Goal: Task Accomplishment & Management: Manage account settings

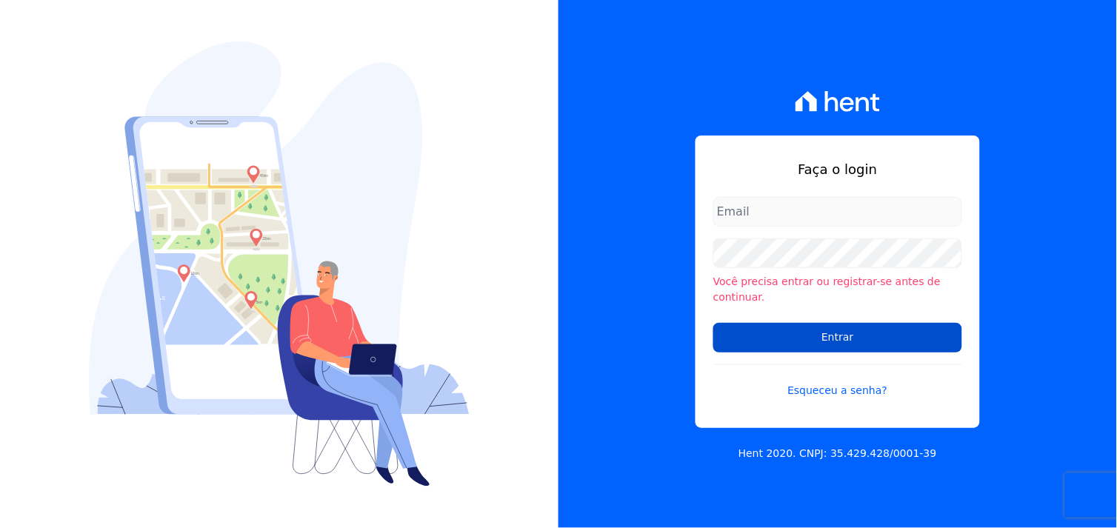
type input "[EMAIL_ADDRESS][DOMAIN_NAME]"
click at [790, 326] on input "Entrar" at bounding box center [838, 338] width 249 height 30
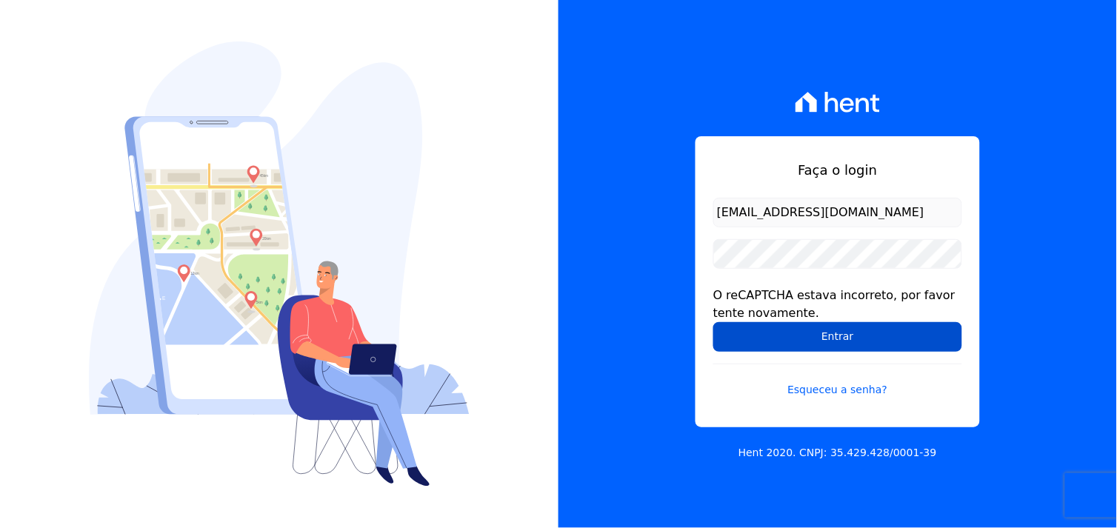
click at [862, 339] on input "Entrar" at bounding box center [838, 337] width 249 height 30
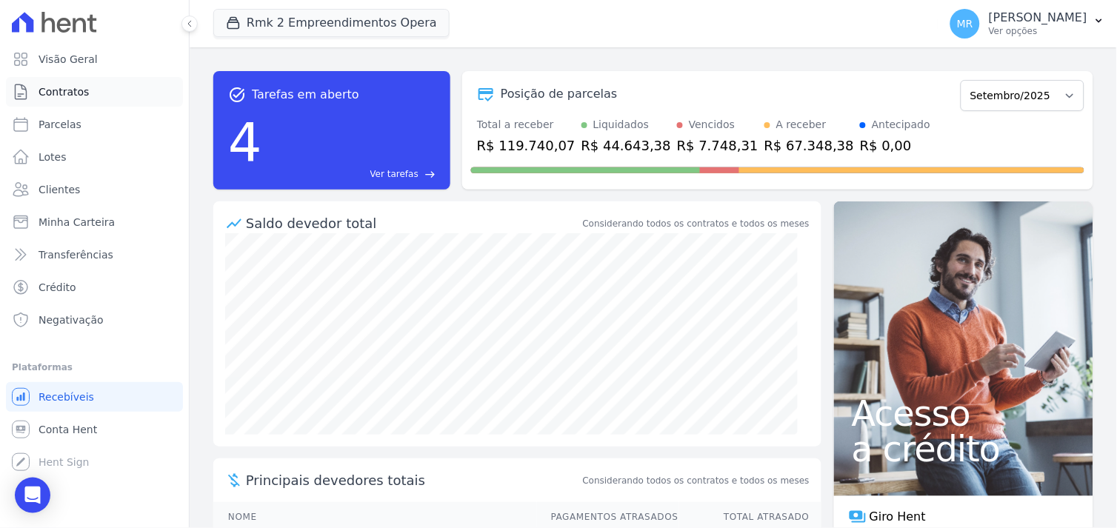
click at [64, 93] on span "Contratos" at bounding box center [64, 91] width 50 height 15
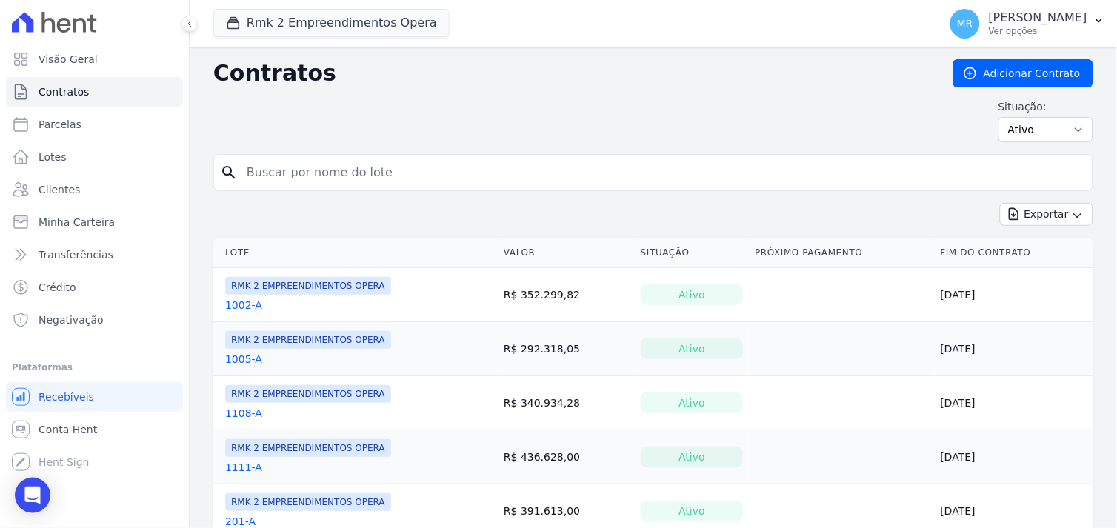
click at [333, 180] on input "search" at bounding box center [662, 173] width 849 height 30
type input "201"
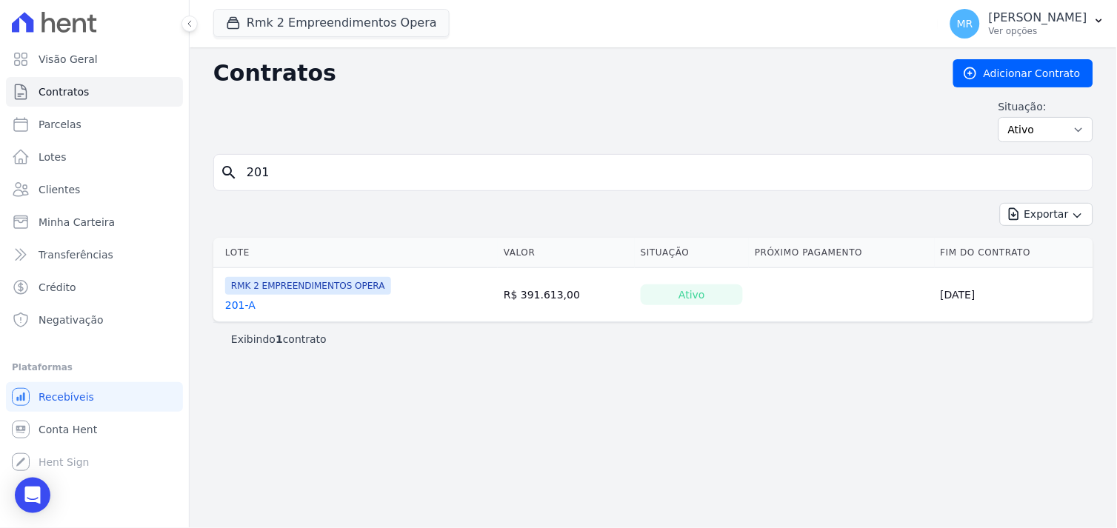
click at [230, 304] on link "201-A" at bounding box center [240, 305] width 30 height 15
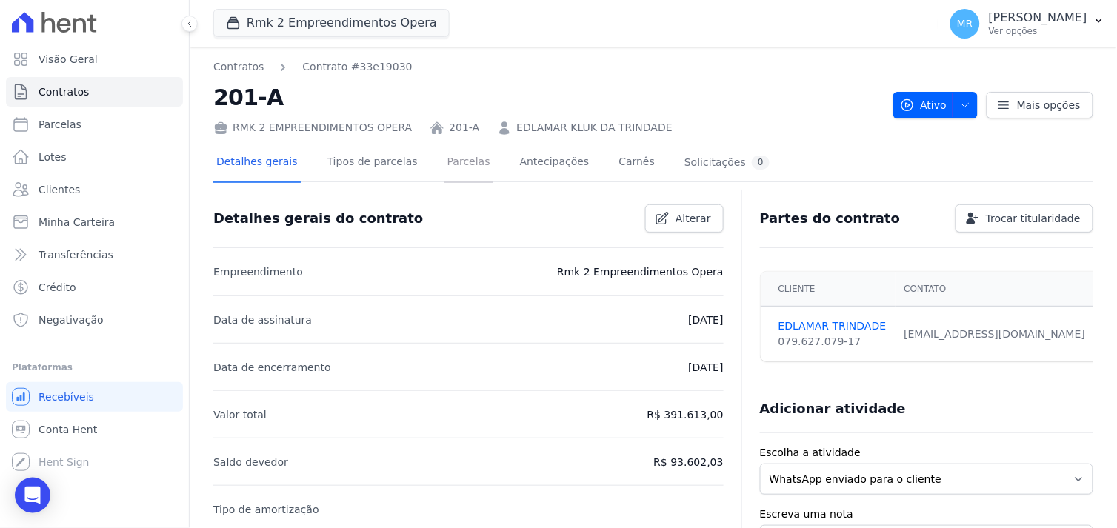
click at [445, 164] on link "Parcelas" at bounding box center [469, 163] width 49 height 39
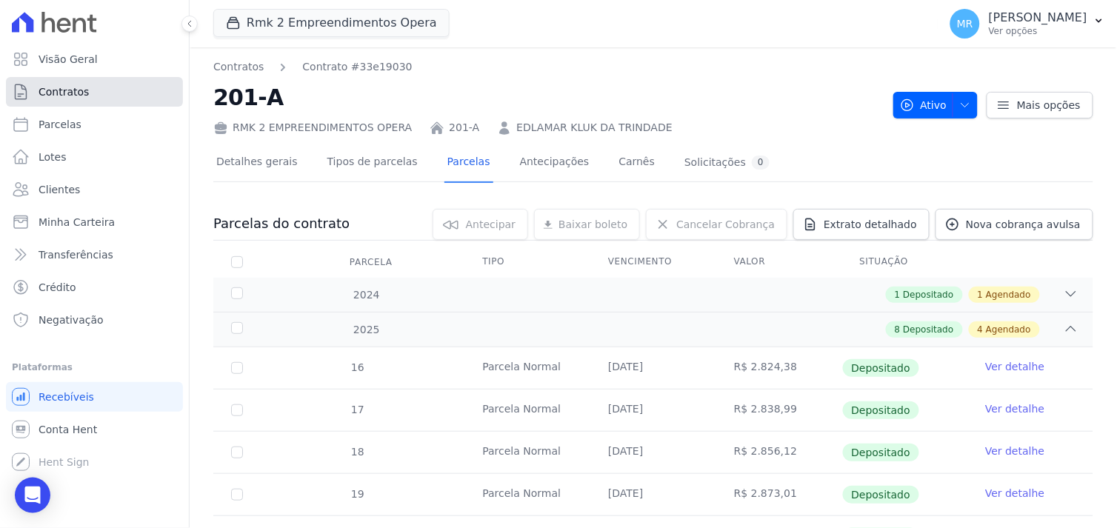
drag, startPoint x: 67, startPoint y: 93, endPoint x: 79, endPoint y: 94, distance: 12.6
click at [68, 93] on span "Contratos" at bounding box center [64, 91] width 50 height 15
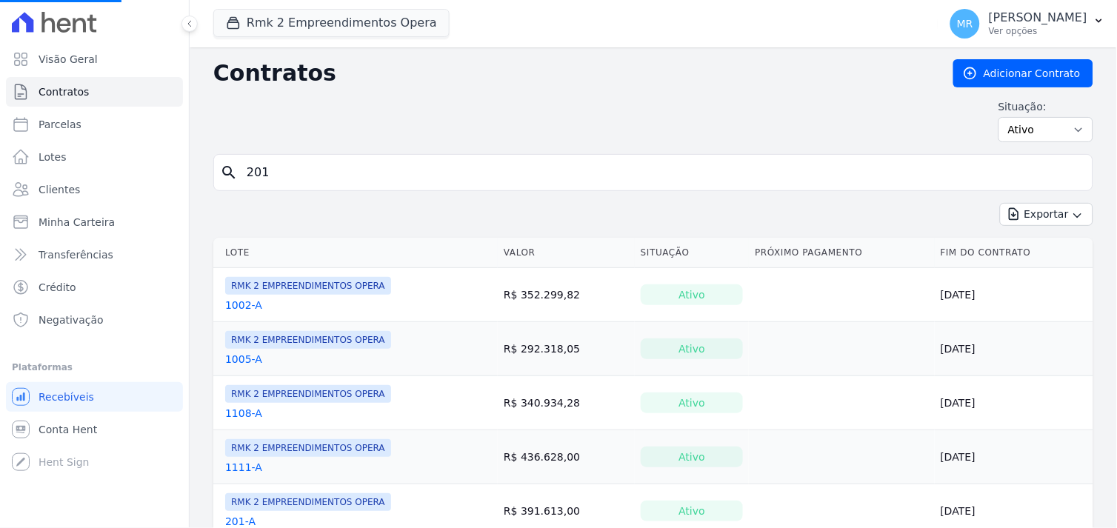
drag, startPoint x: 374, startPoint y: 171, endPoint x: 197, endPoint y: 168, distance: 177.1
click at [256, 179] on input "search" at bounding box center [662, 173] width 849 height 30
type input "302"
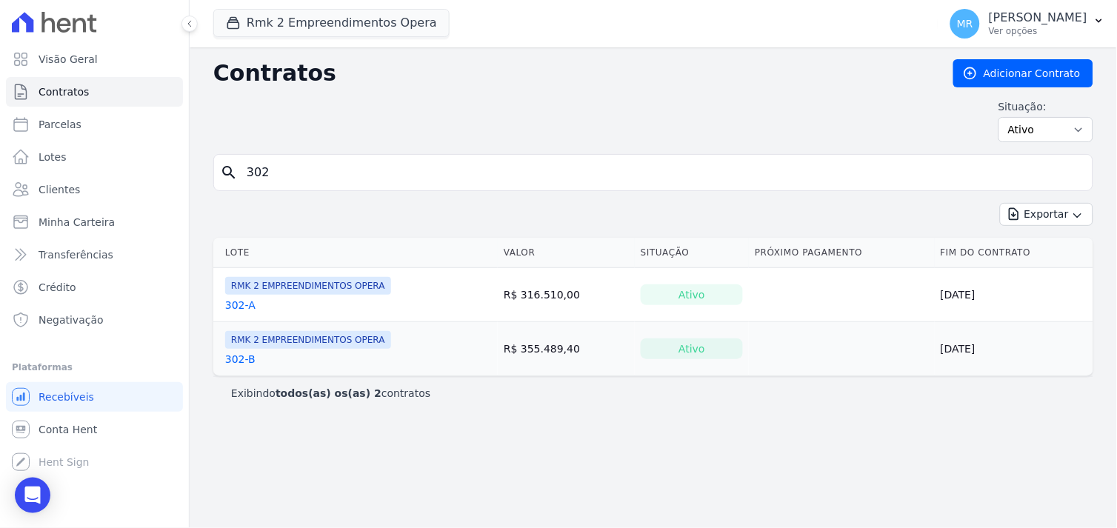
click at [237, 305] on link "302-A" at bounding box center [240, 305] width 30 height 15
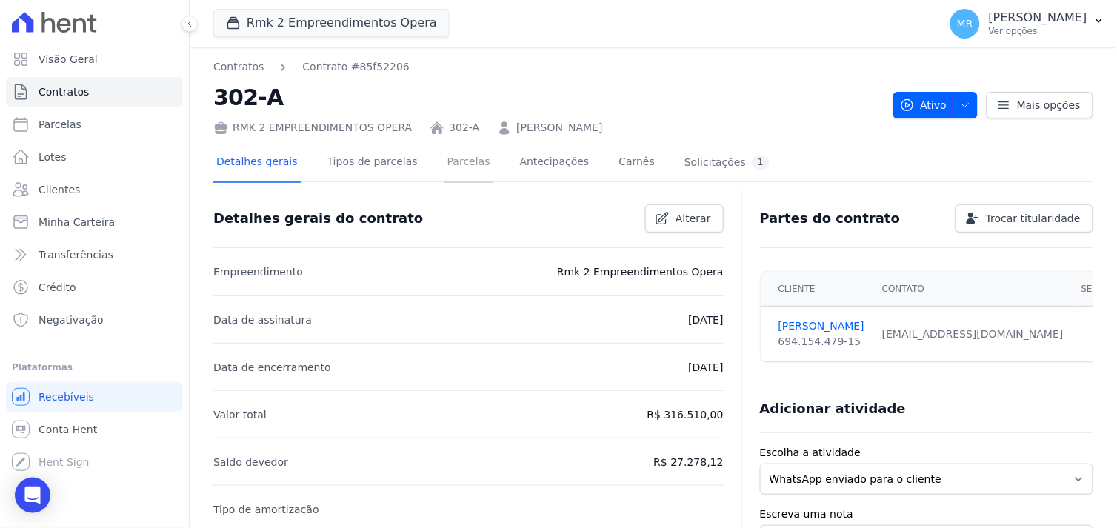
click at [447, 163] on link "Parcelas" at bounding box center [469, 163] width 49 height 39
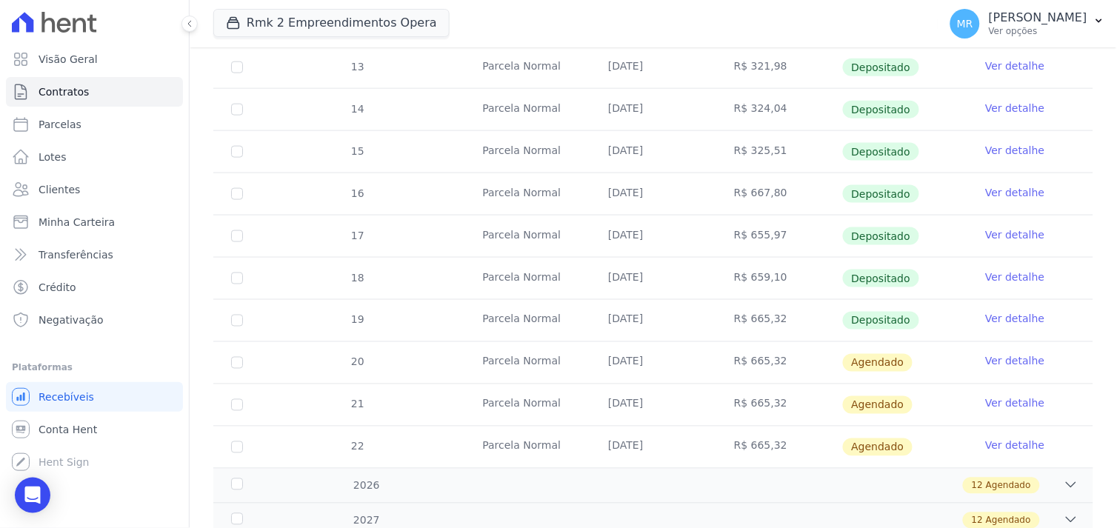
scroll to position [411, 0]
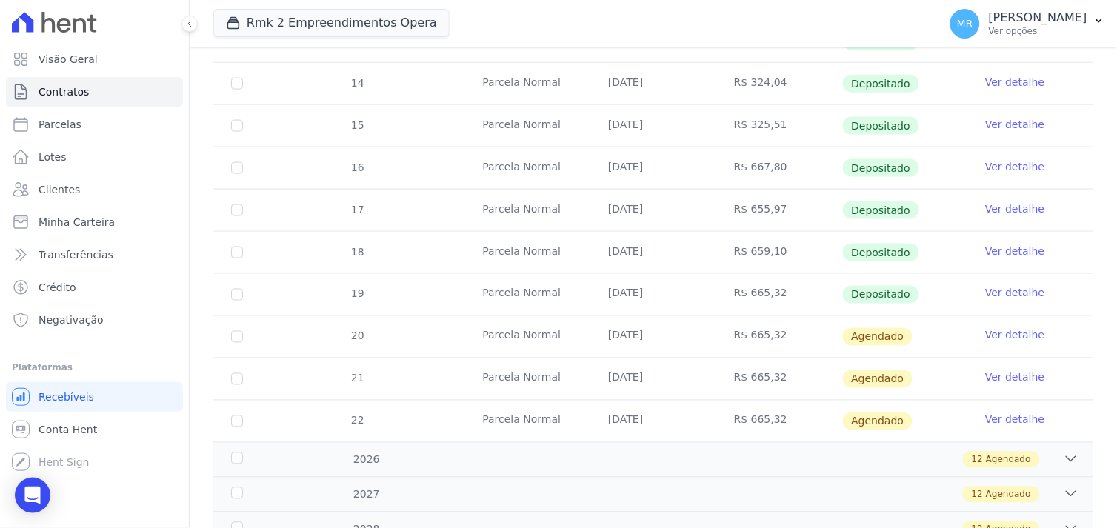
click at [1008, 255] on link "Ver detalhe" at bounding box center [1015, 251] width 59 height 15
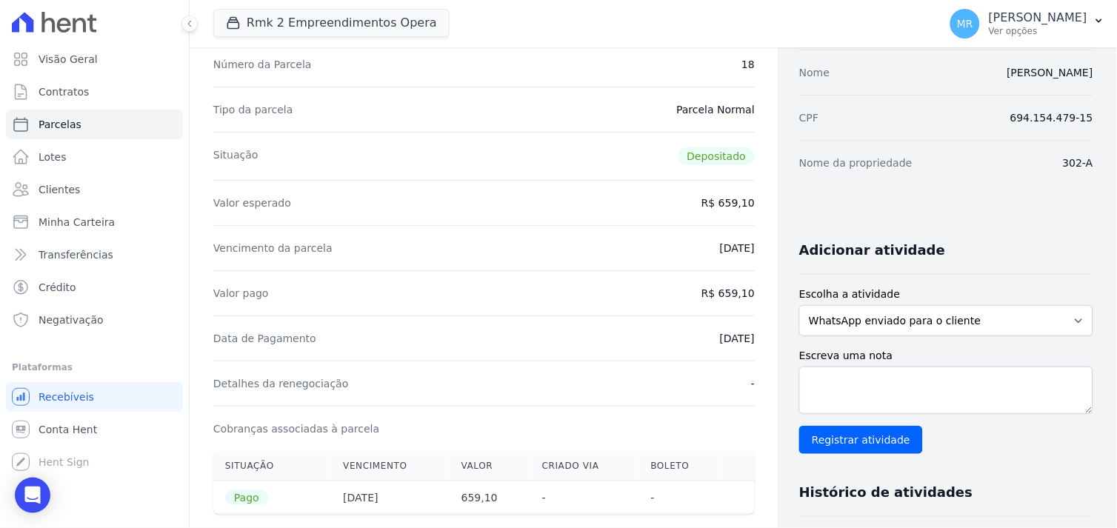
scroll to position [164, 0]
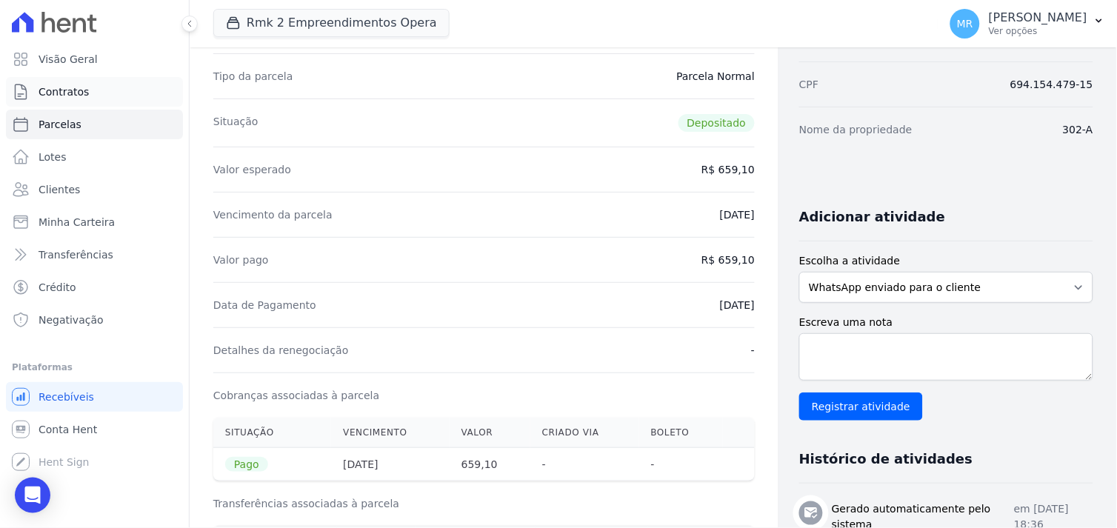
click at [67, 90] on span "Contratos" at bounding box center [64, 91] width 50 height 15
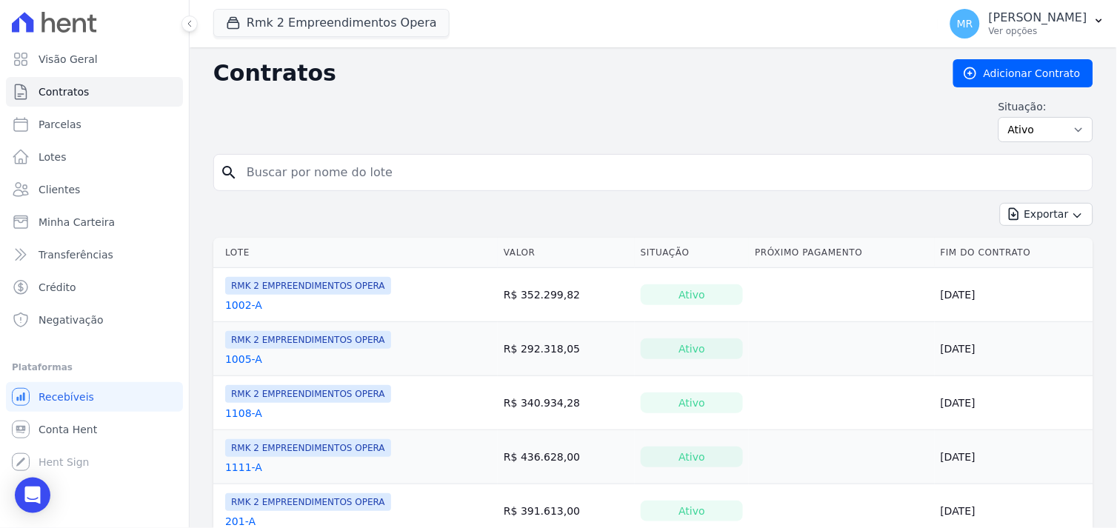
click at [428, 167] on input "search" at bounding box center [662, 173] width 849 height 30
click at [301, 174] on input "search" at bounding box center [662, 173] width 849 height 30
type input "201"
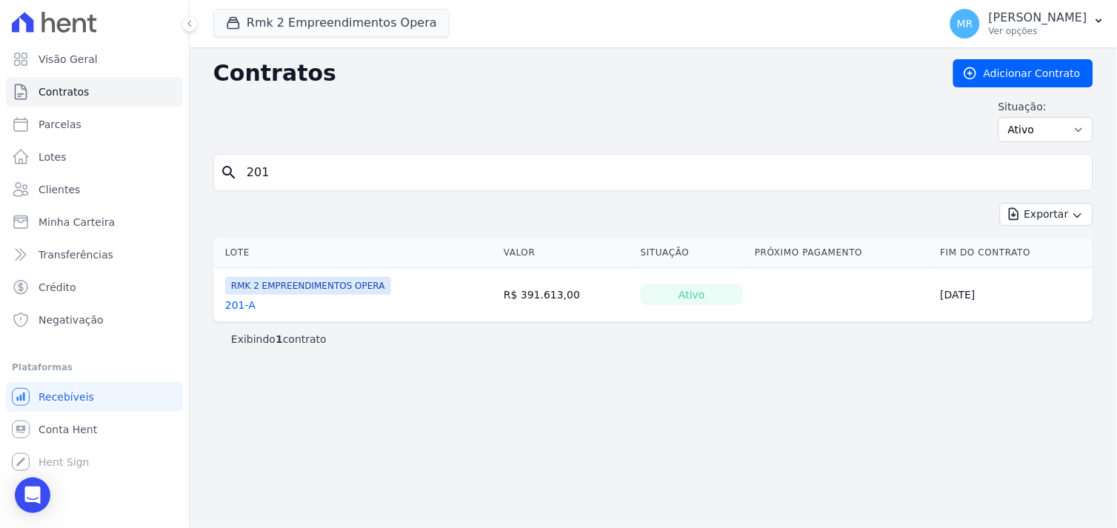
click at [237, 306] on link "201-A" at bounding box center [240, 305] width 30 height 15
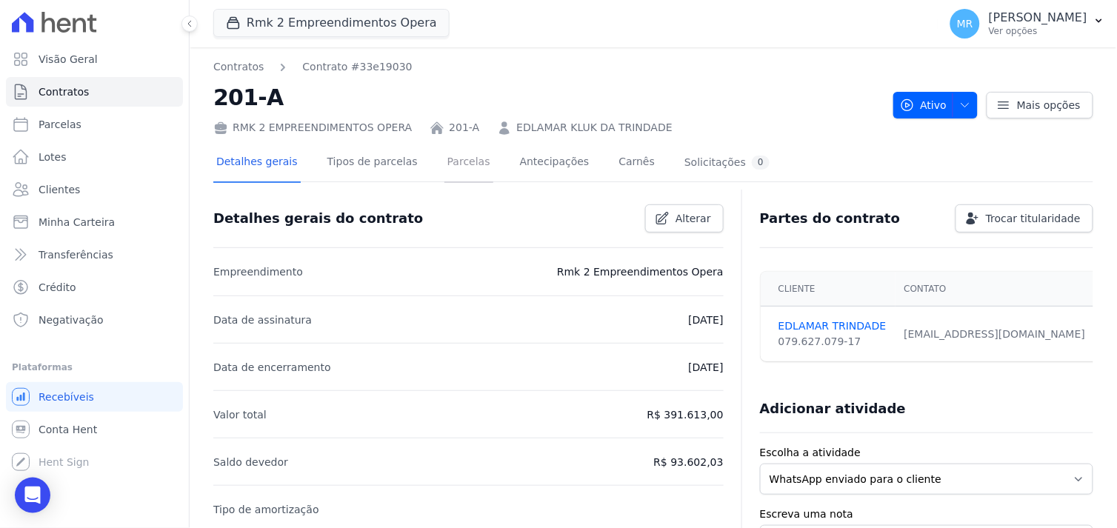
click at [446, 164] on link "Parcelas" at bounding box center [469, 163] width 49 height 39
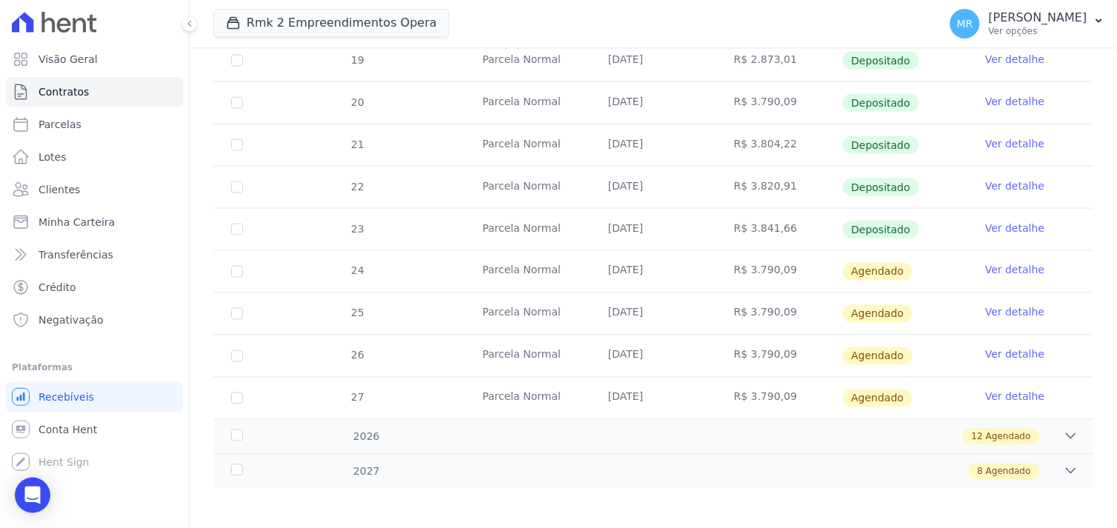
scroll to position [439, 0]
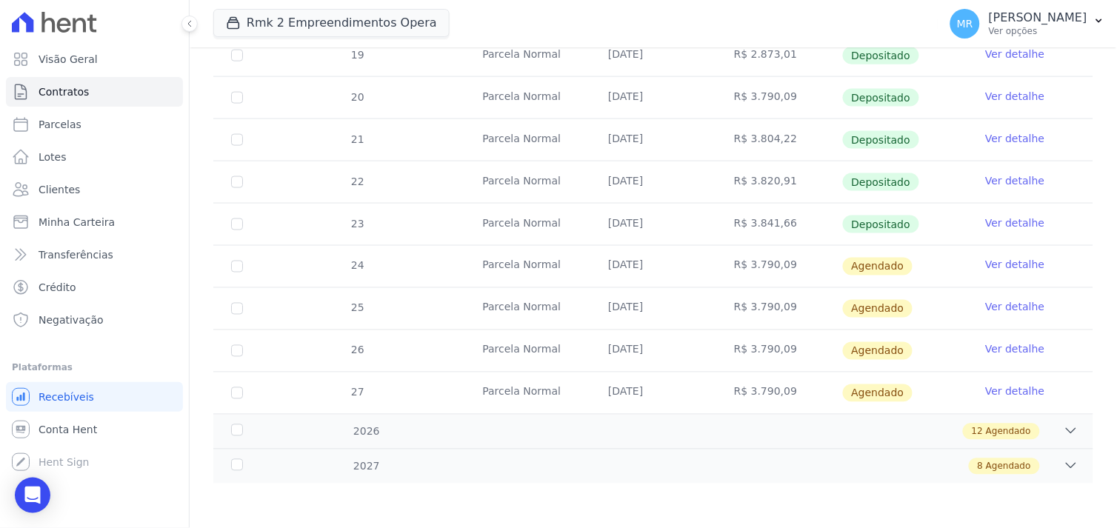
click at [991, 265] on link "Ver detalhe" at bounding box center [1015, 265] width 59 height 15
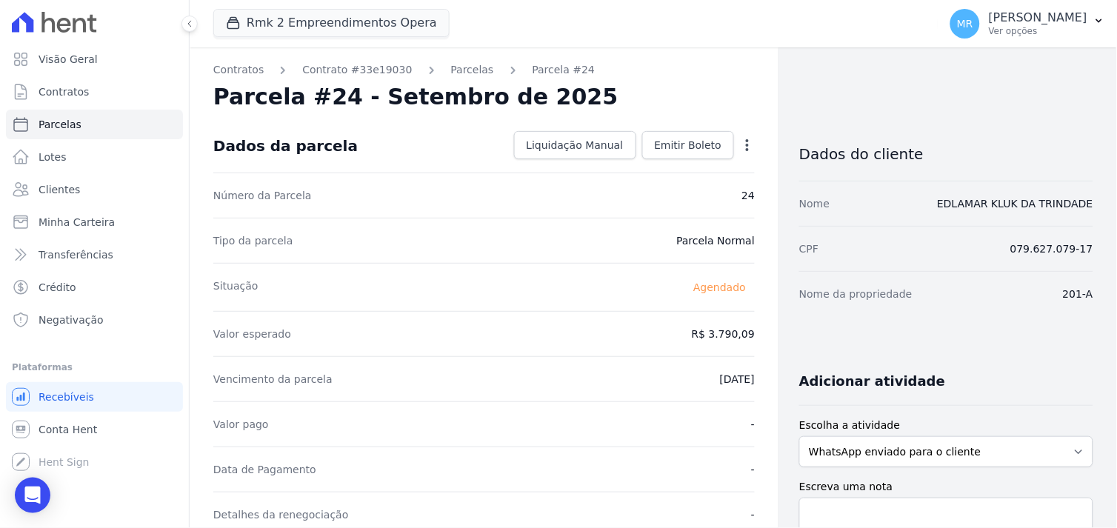
click at [743, 132] on dd "Liquidação Manual Liquidação Manual Data de Pagamento 2025-09-11 Valor pago R$ …" at bounding box center [631, 145] width 247 height 28
click at [742, 145] on icon "button" at bounding box center [747, 145] width 15 height 15
click at [654, 169] on link "Alterar" at bounding box center [684, 165] width 130 height 27
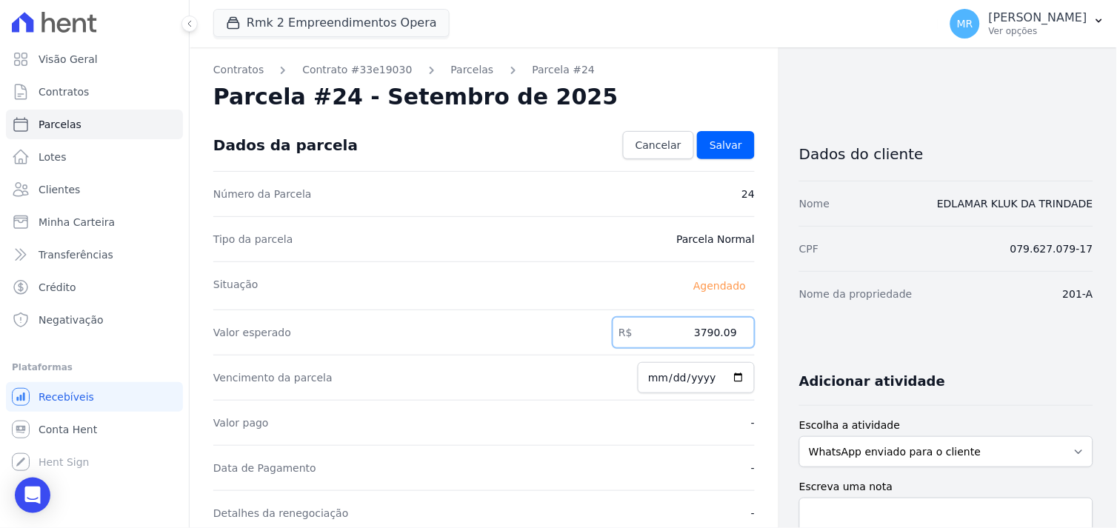
drag, startPoint x: 667, startPoint y: 333, endPoint x: 736, endPoint y: 330, distance: 69.0
click at [736, 330] on input "3790.09" at bounding box center [684, 332] width 142 height 31
type input "3876.97"
type input "2025-09-11"
click at [721, 148] on span "Salvar" at bounding box center [726, 145] width 33 height 15
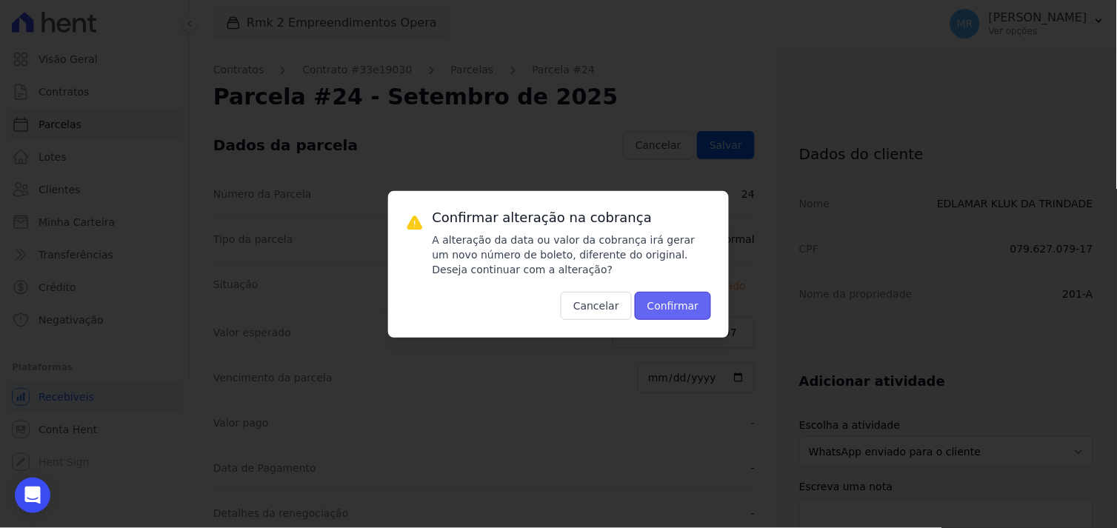
click at [673, 304] on button "Confirmar" at bounding box center [673, 306] width 77 height 28
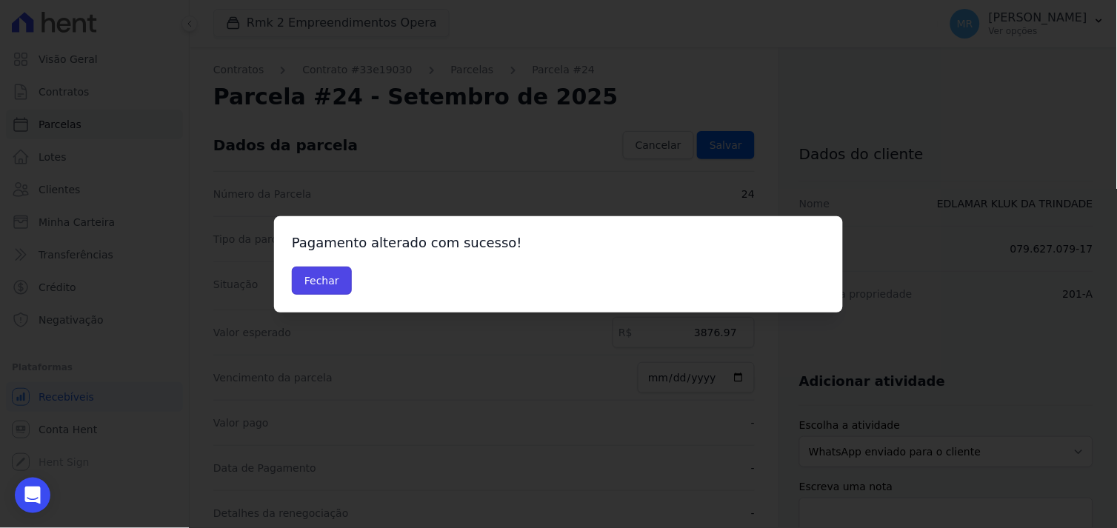
drag, startPoint x: 315, startPoint y: 286, endPoint x: 373, endPoint y: 294, distance: 59.1
click at [317, 286] on button "Fechar" at bounding box center [322, 281] width 60 height 28
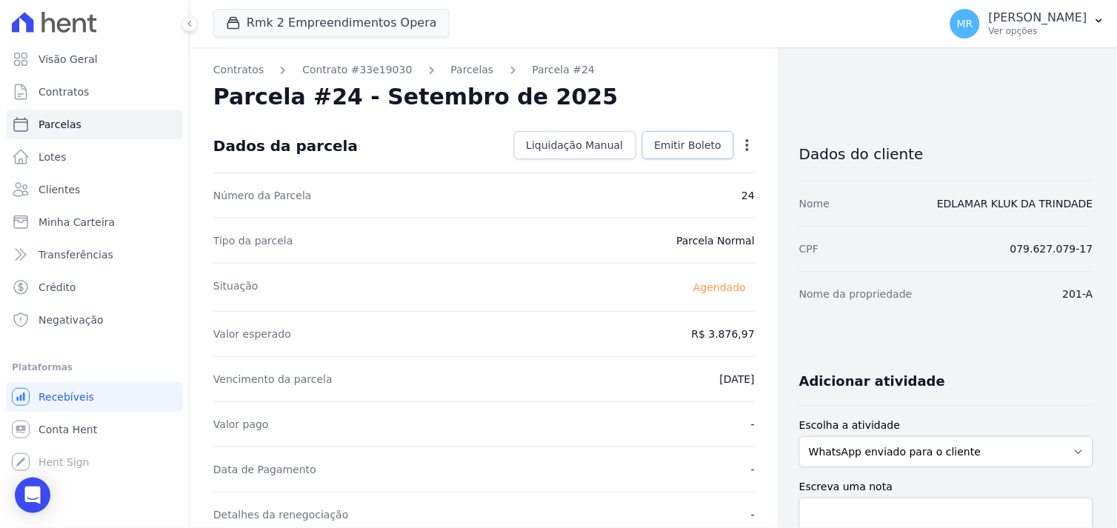
click at [697, 149] on span "Emitir Boleto" at bounding box center [688, 145] width 67 height 15
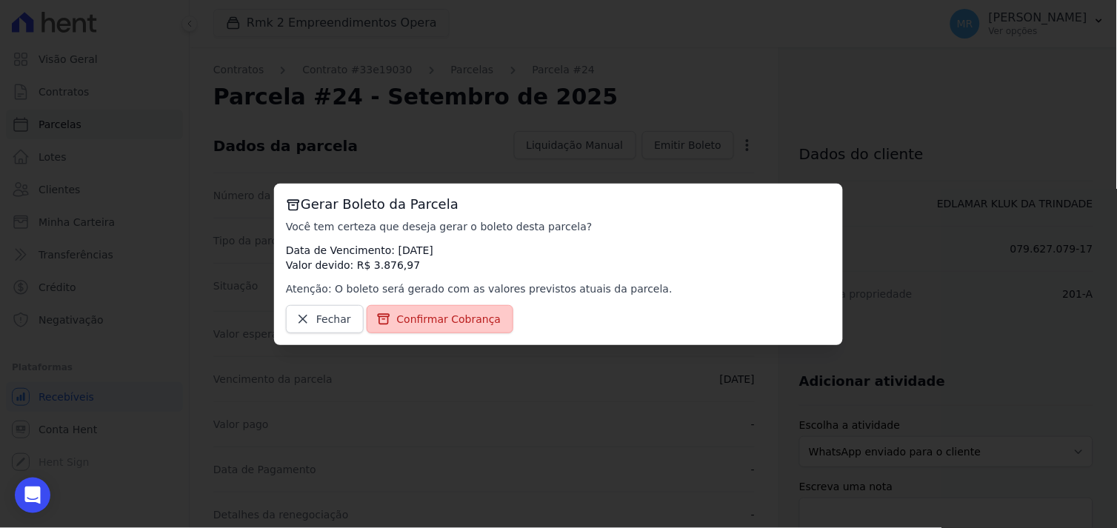
click at [441, 321] on span "Confirmar Cobrança" at bounding box center [449, 319] width 104 height 15
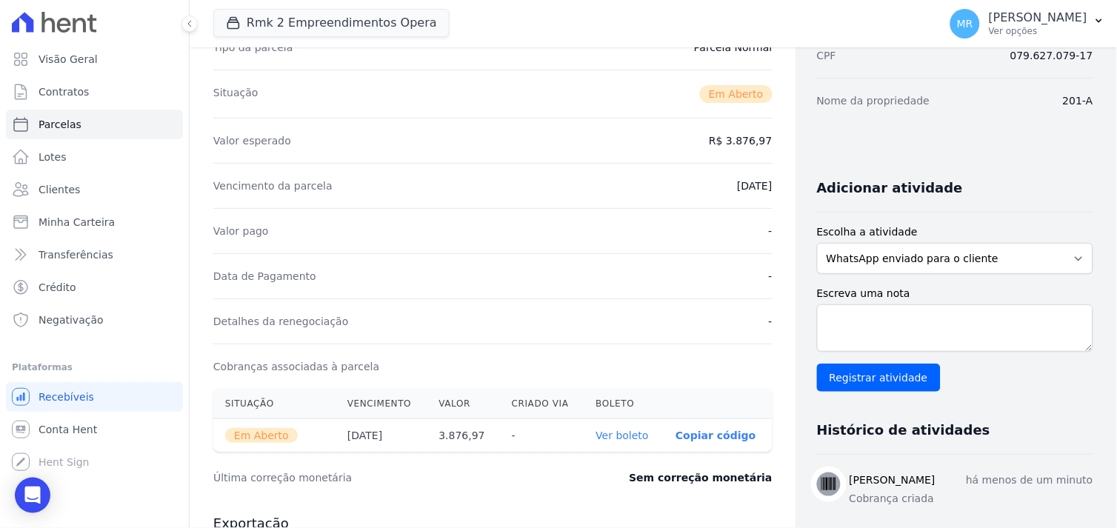
scroll to position [411, 0]
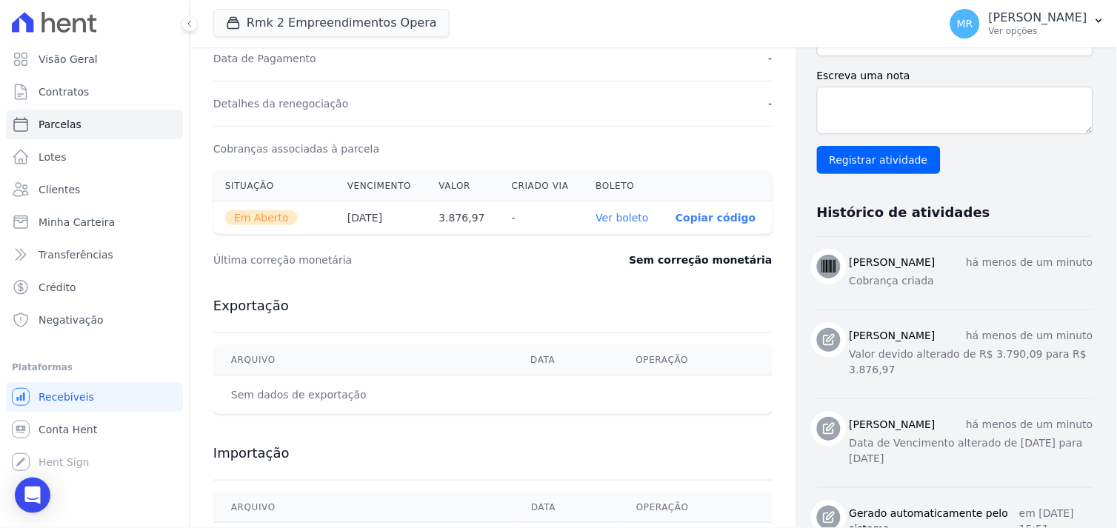
click at [608, 217] on link "Ver boleto" at bounding box center [622, 218] width 53 height 12
